Goal: Information Seeking & Learning: Learn about a topic

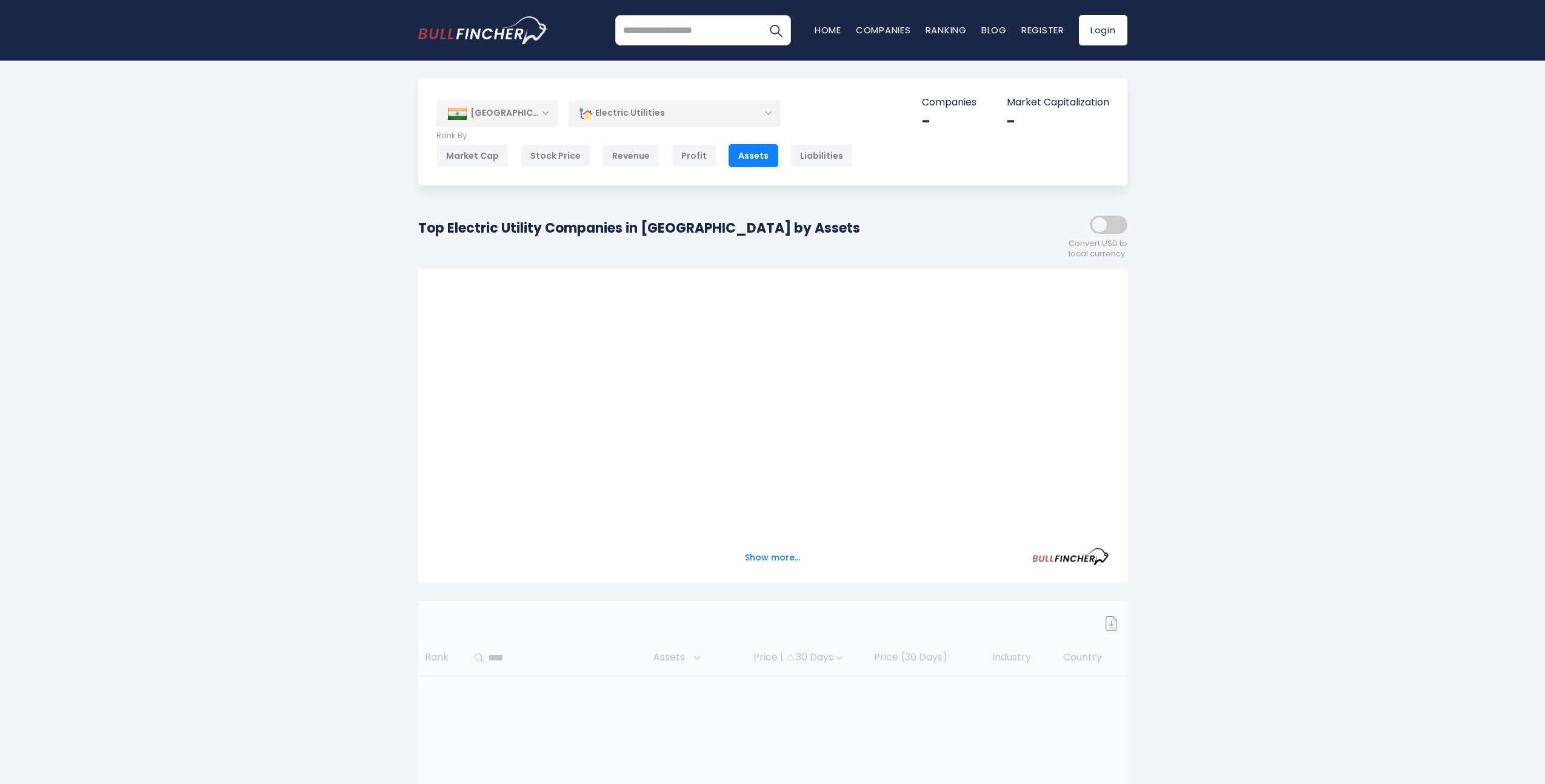
scroll to position [8, 0]
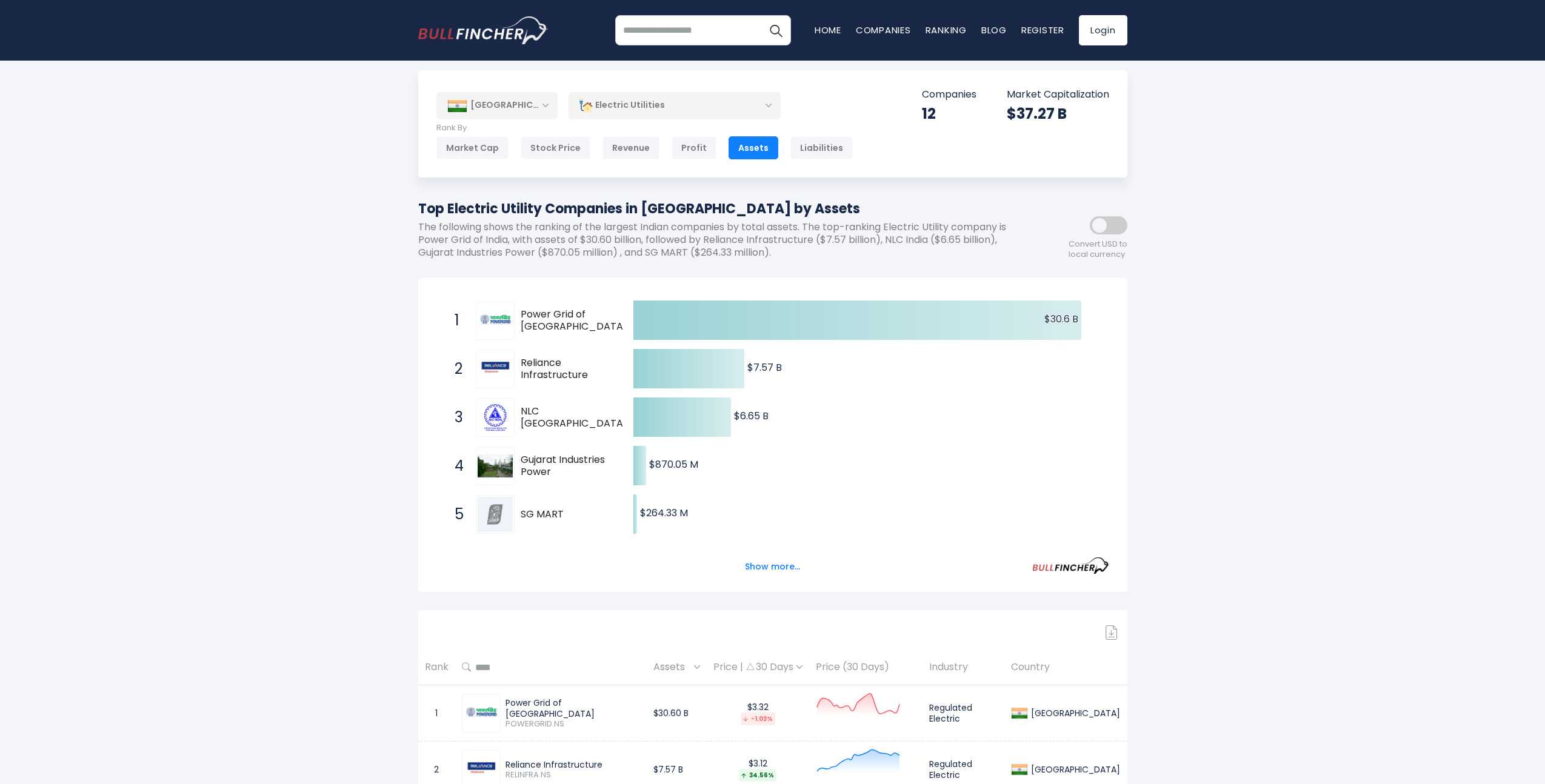
drag, startPoint x: 555, startPoint y: 347, endPoint x: 572, endPoint y: 366, distance: 25.5
click at [572, 366] on span "2 Reliance Infrastructure RELINFRA.NS" at bounding box center [533, 368] width 182 height 45
click at [572, 366] on span "Reliance Infrastructure" at bounding box center [566, 369] width 92 height 25
drag, startPoint x: 572, startPoint y: 366, endPoint x: 554, endPoint y: 355, distance: 21.1
click at [555, 355] on div "2 Reliance Infrastructure RELINFRA.NS" at bounding box center [530, 369] width 164 height 39
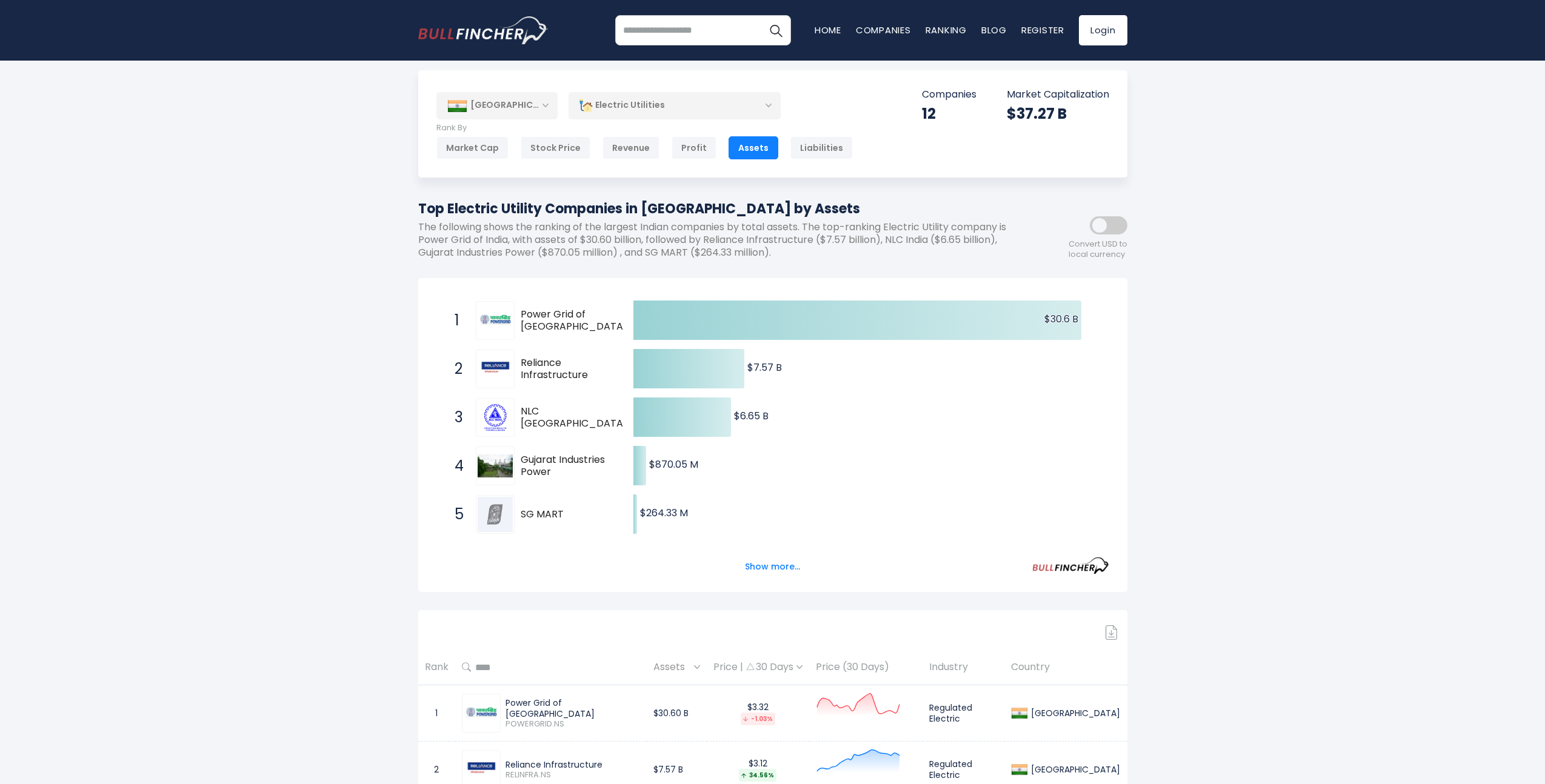
click at [553, 355] on div "2 Reliance Infrastructure RELINFRA.NS" at bounding box center [530, 369] width 164 height 39
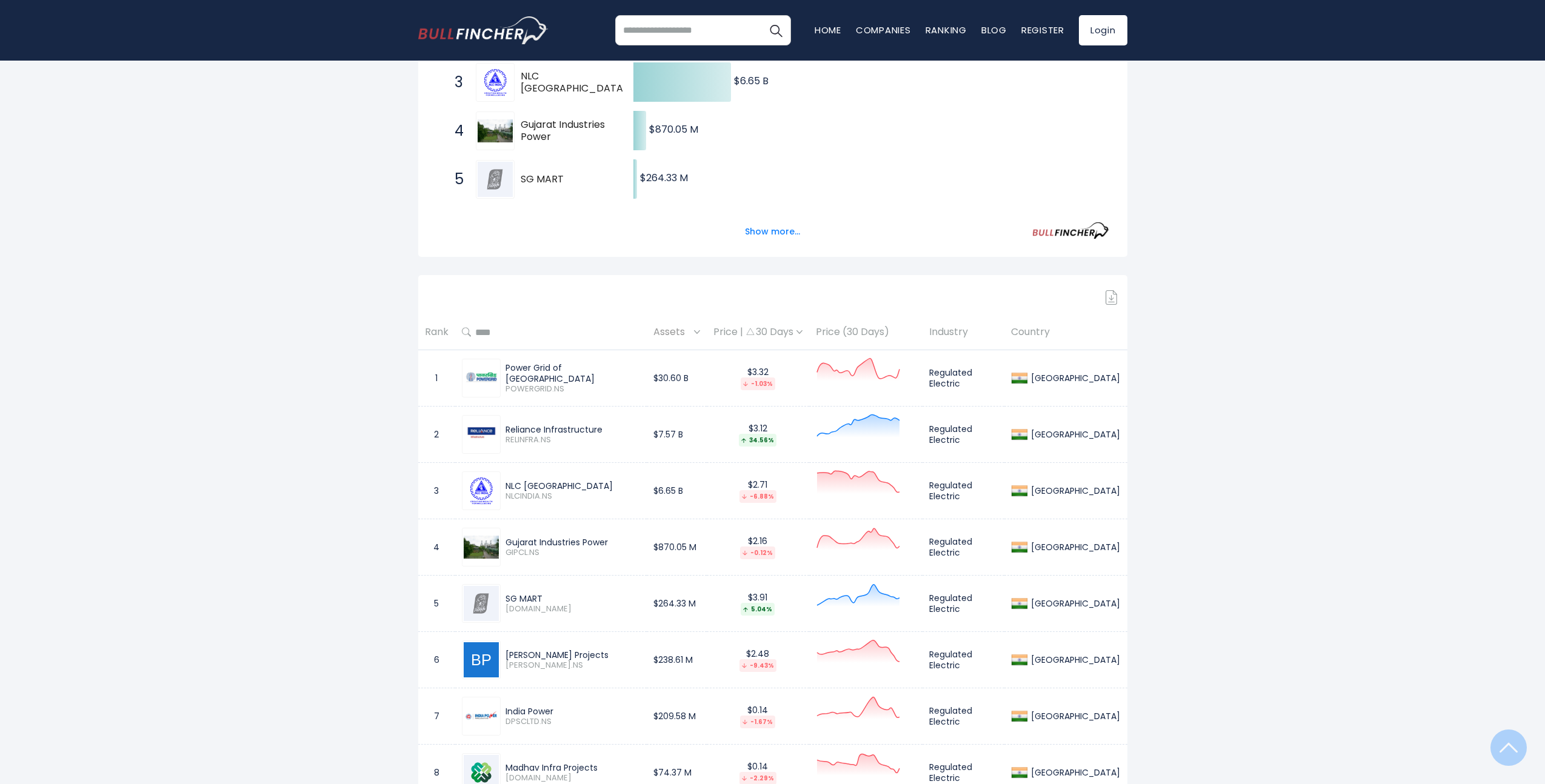
scroll to position [386, 0]
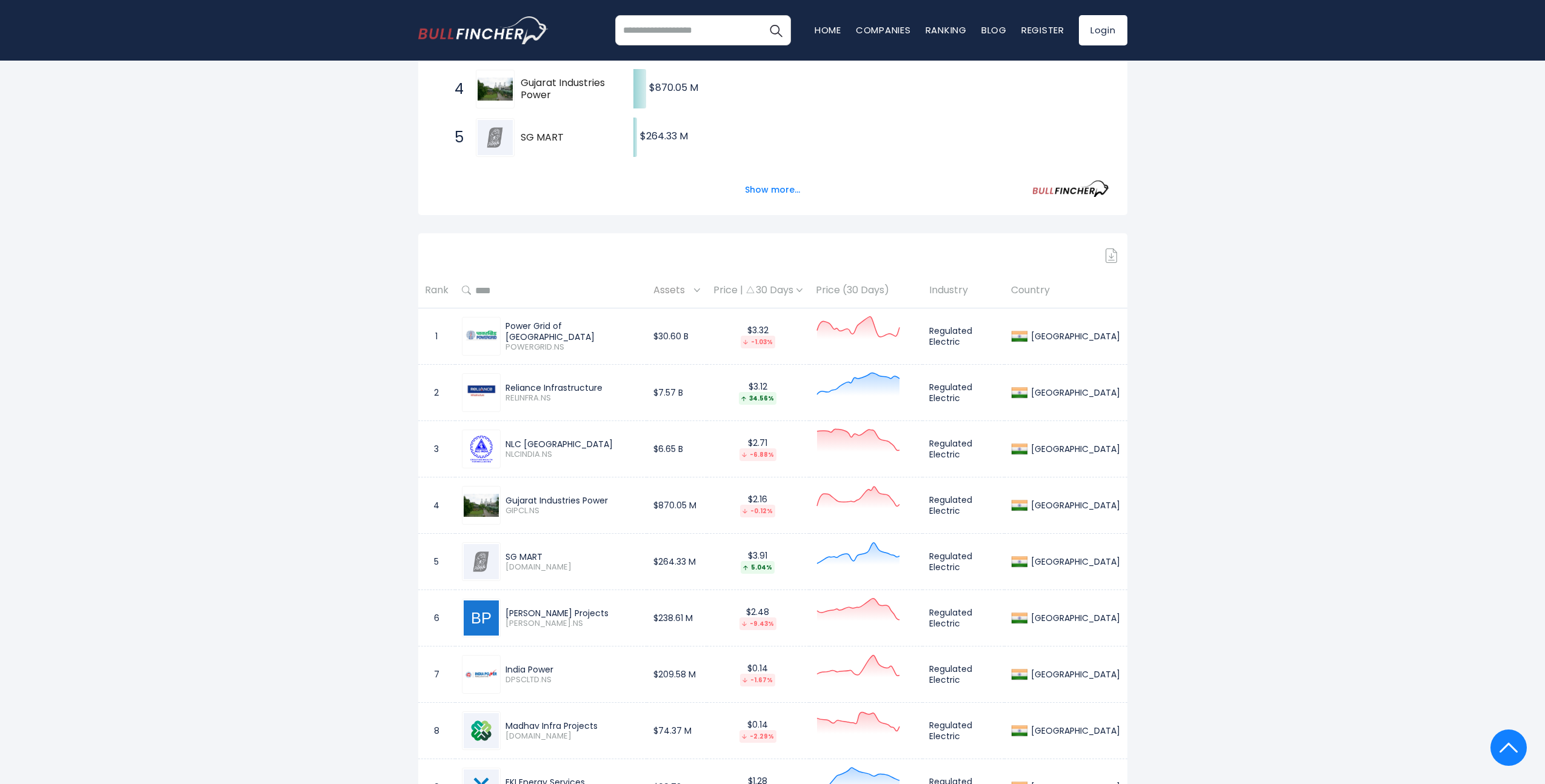
click at [381, 492] on div "[GEOGRAPHIC_DATA] Entire World 30,373 [GEOGRAPHIC_DATA] [GEOGRAPHIC_DATA]" at bounding box center [772, 371] width 1545 height 1355
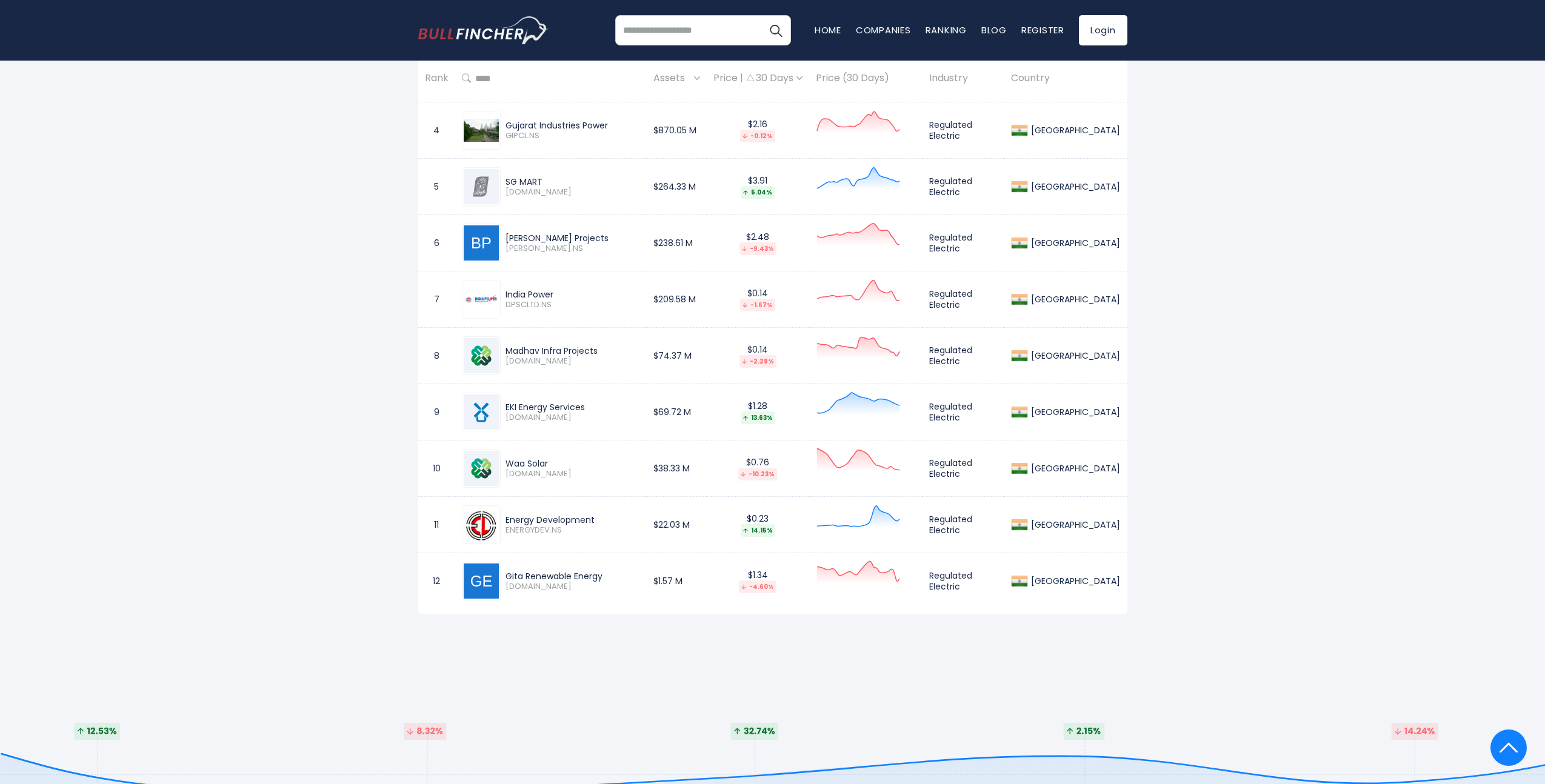
drag, startPoint x: 379, startPoint y: 498, endPoint x: 377, endPoint y: 506, distance: 8.2
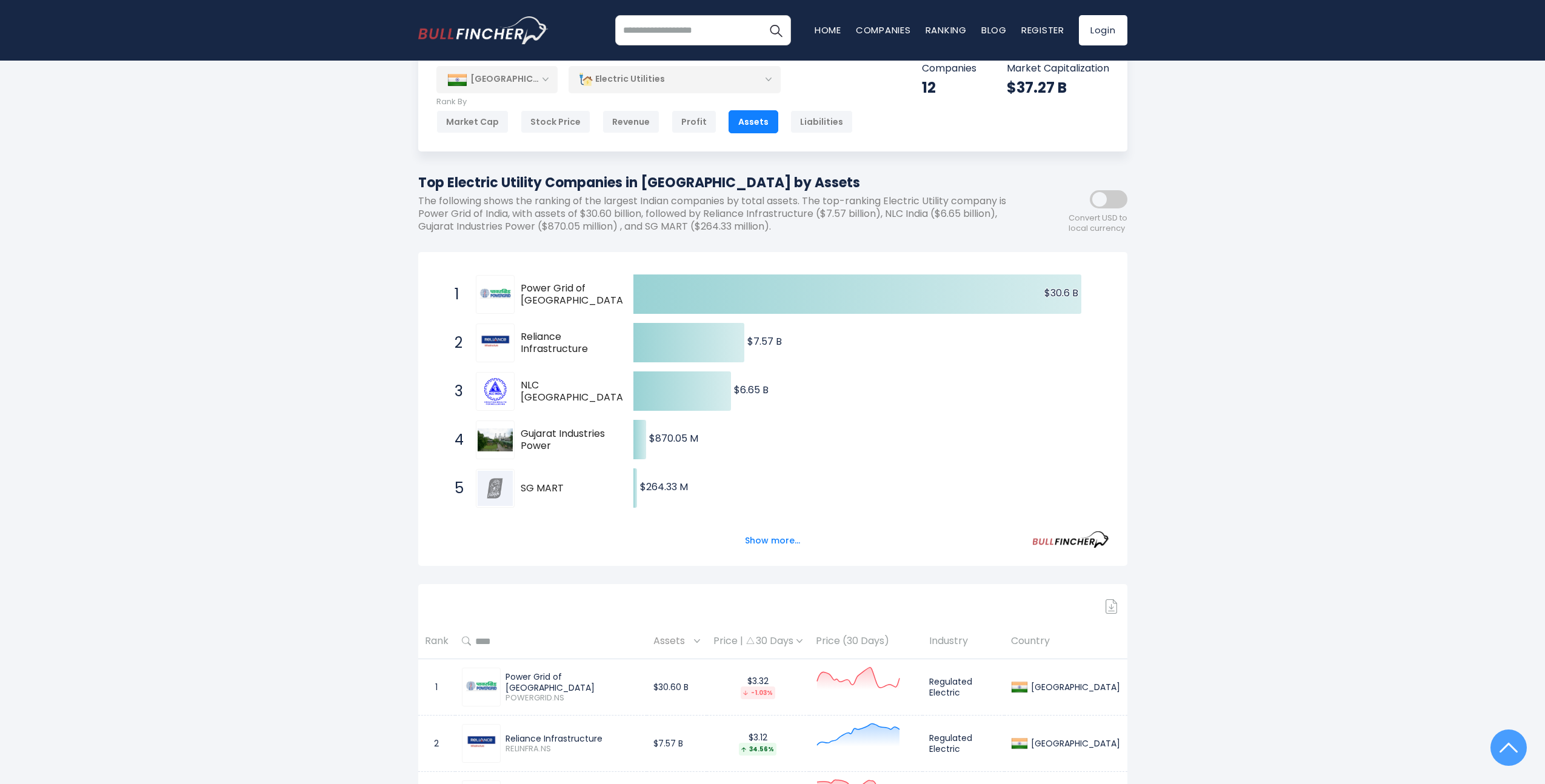
scroll to position [0, 0]
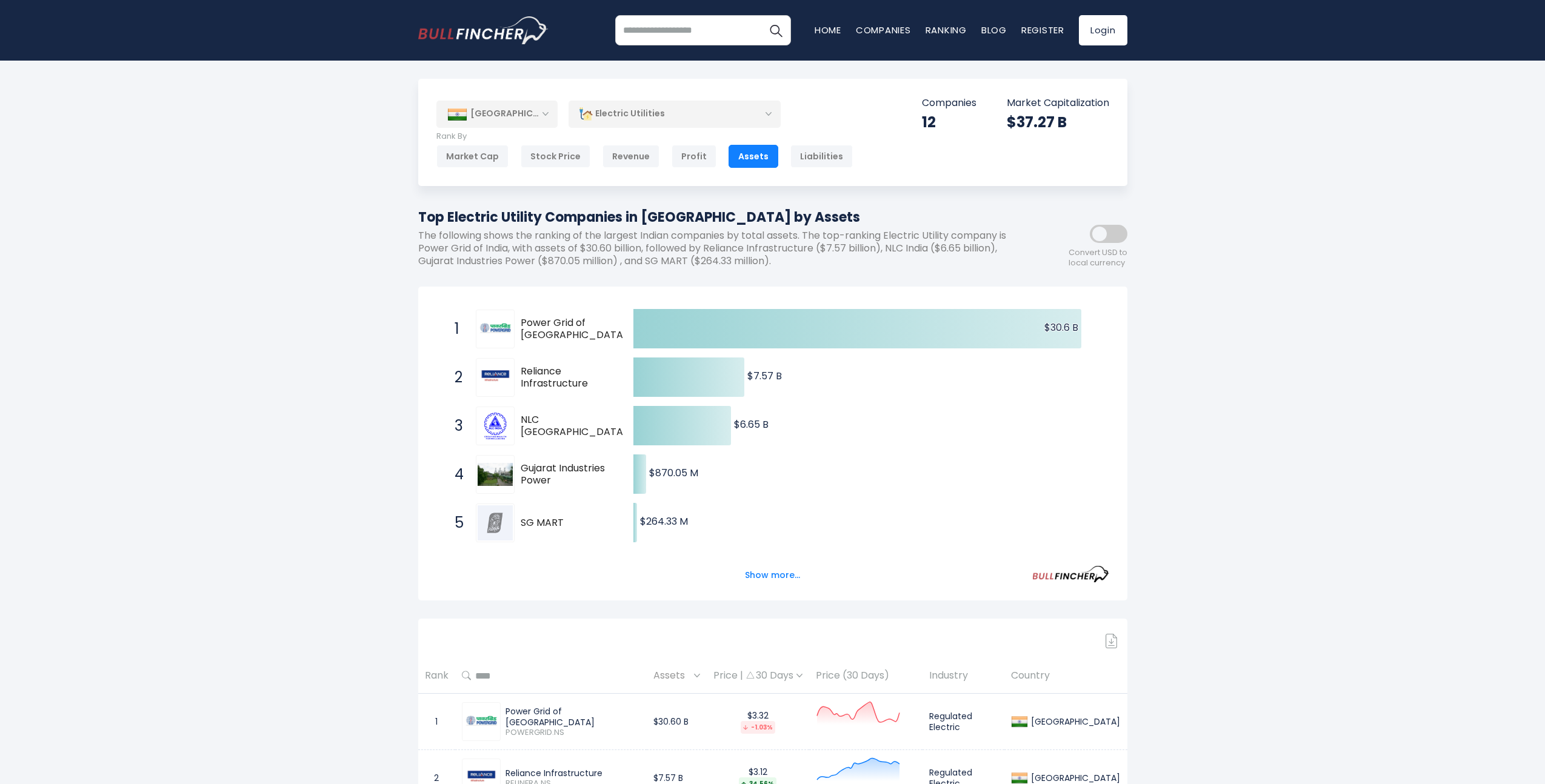
click at [407, 408] on div "[GEOGRAPHIC_DATA] Entire World 30,373 [GEOGRAPHIC_DATA] [GEOGRAPHIC_DATA]" at bounding box center [772, 756] width 1545 height 1355
drag, startPoint x: 492, startPoint y: 335, endPoint x: 542, endPoint y: 350, distance: 52.2
click at [511, 347] on div at bounding box center [495, 329] width 39 height 39
